Goal: Navigation & Orientation: Find specific page/section

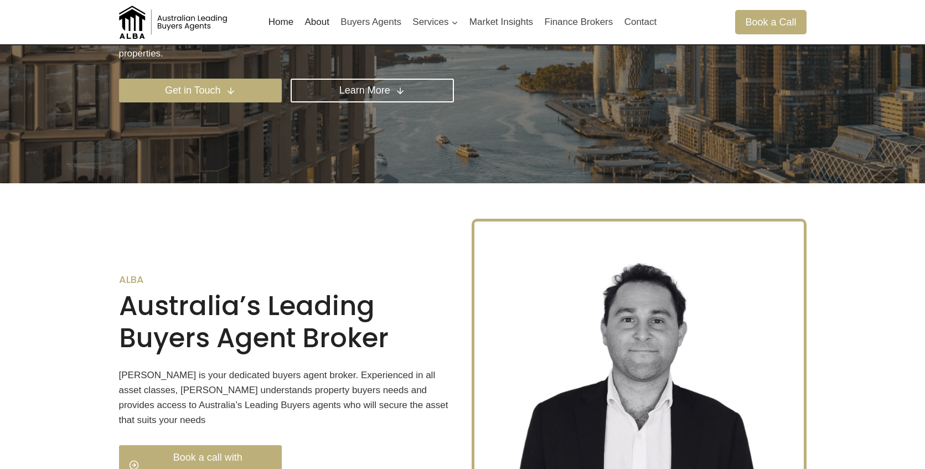
scroll to position [84, 0]
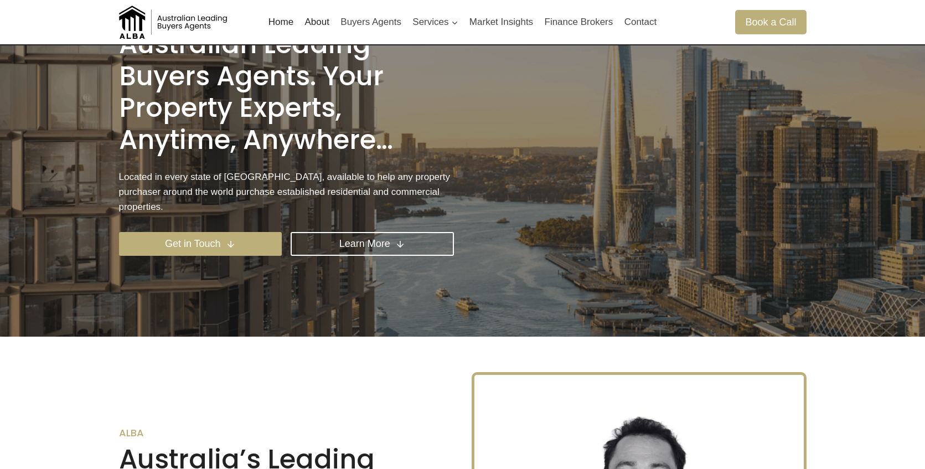
click at [309, 28] on link "About" at bounding box center [317, 22] width 36 height 27
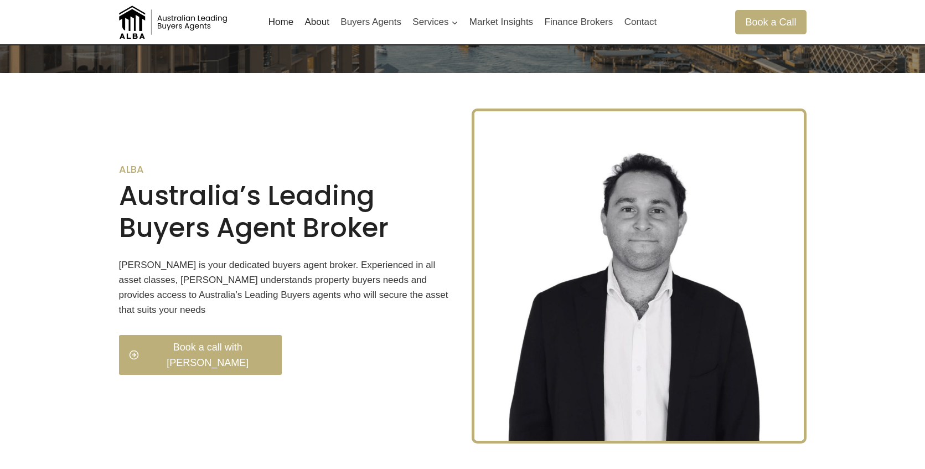
scroll to position [375, 0]
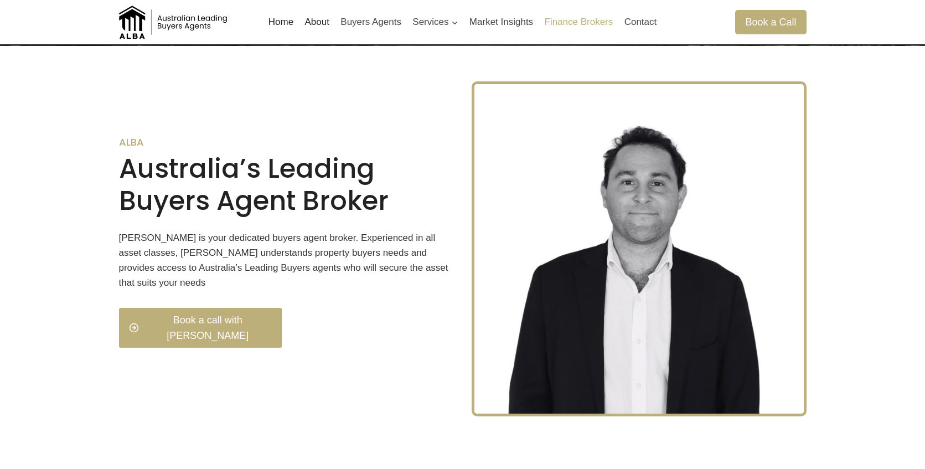
click at [568, 21] on link "Finance Brokers" at bounding box center [579, 22] width 80 height 27
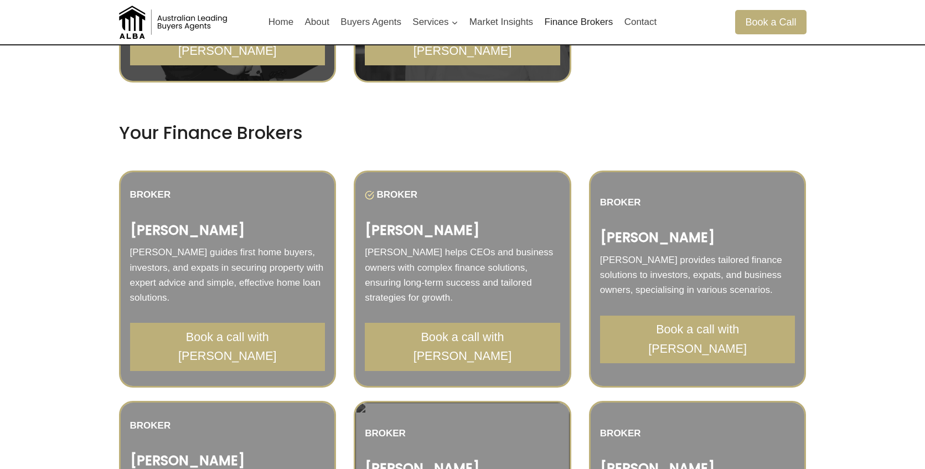
scroll to position [867, 0]
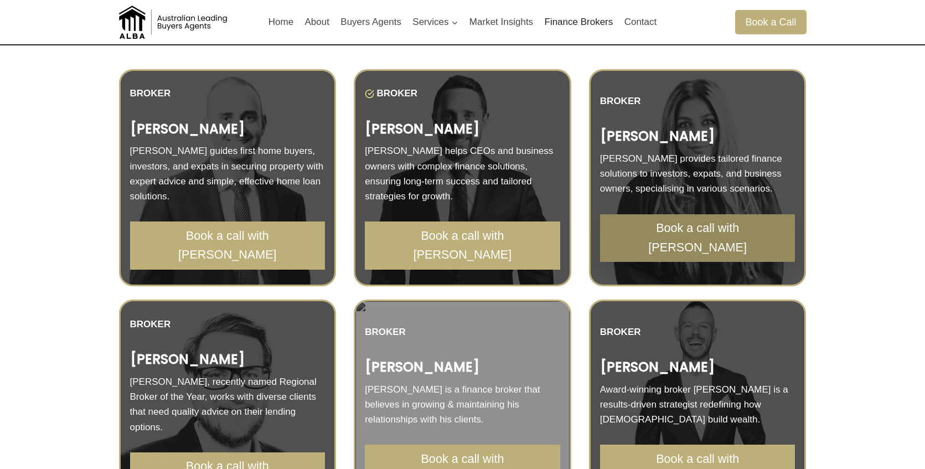
click at [666, 246] on span "Book a call with Kathryn" at bounding box center [697, 238] width 171 height 38
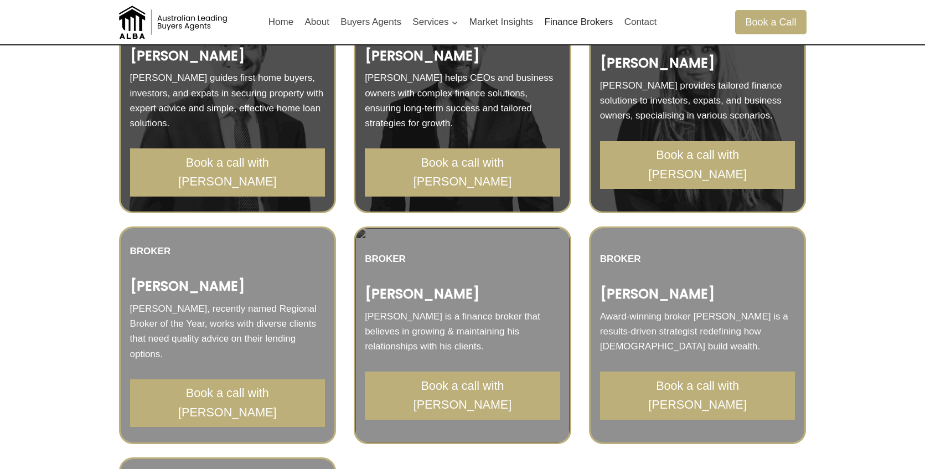
scroll to position [946, 0]
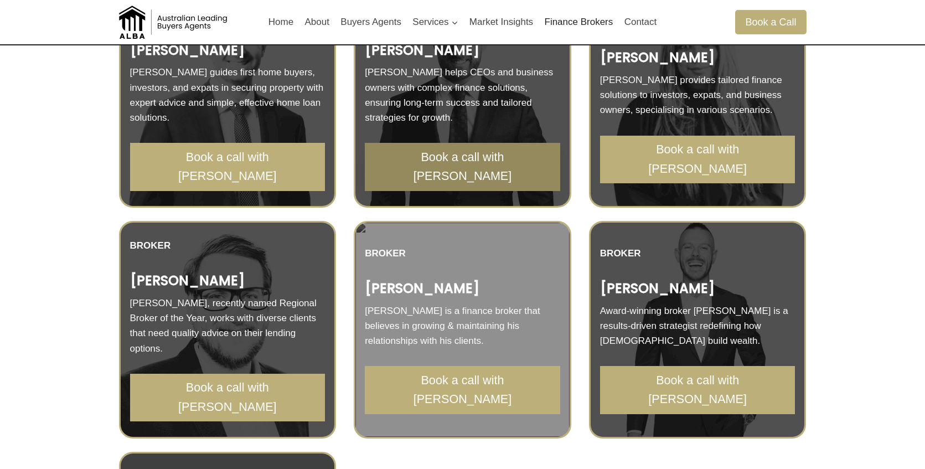
click at [429, 163] on span "Book a call with Luke" at bounding box center [462, 167] width 171 height 38
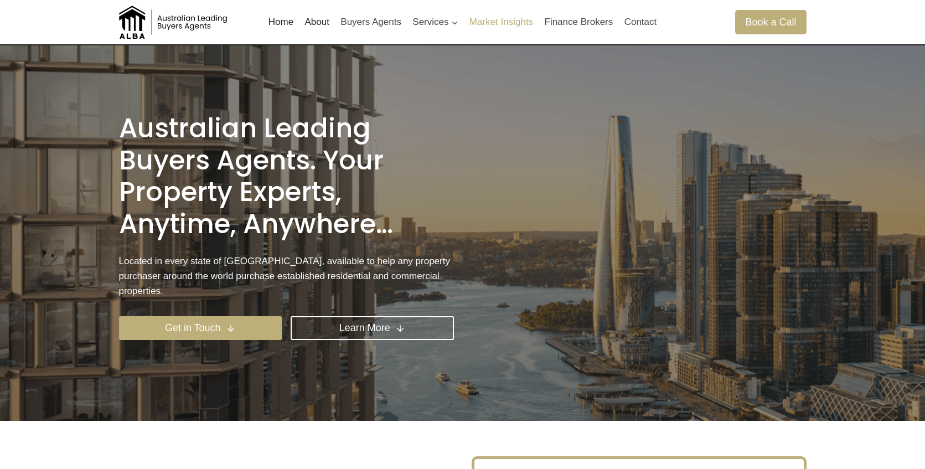
click at [503, 25] on link "Market Insights" at bounding box center [501, 22] width 75 height 27
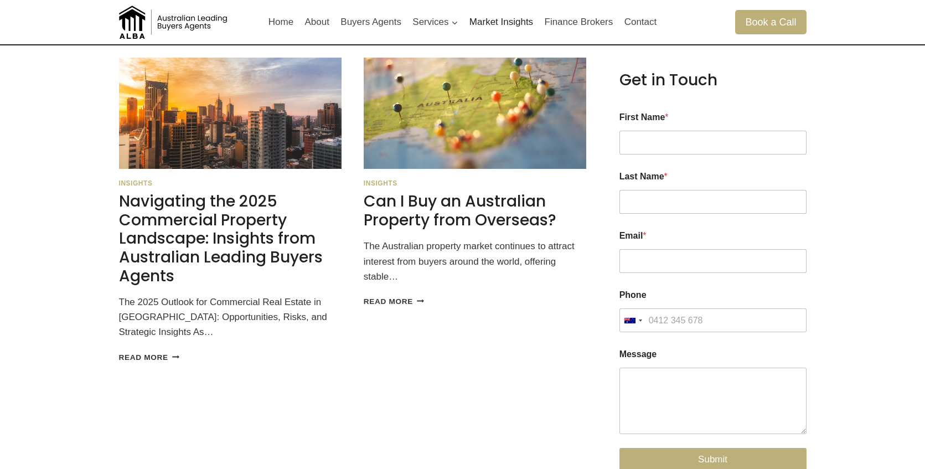
scroll to position [84, 0]
